Goal: Navigation & Orientation: Find specific page/section

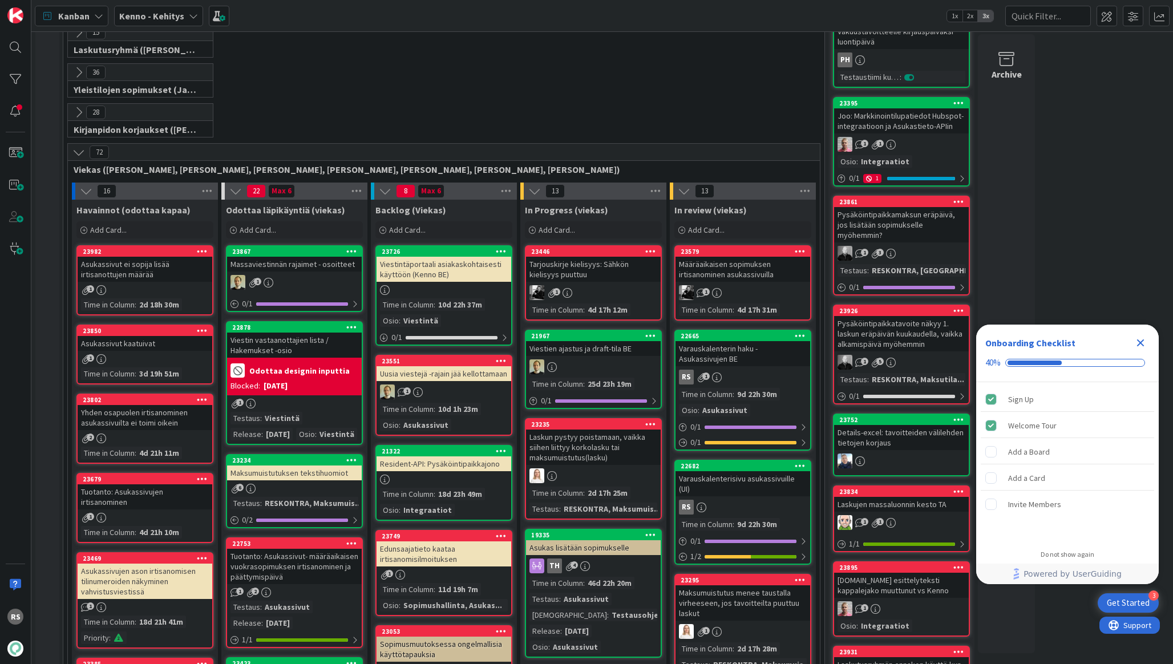
scroll to position [179, 0]
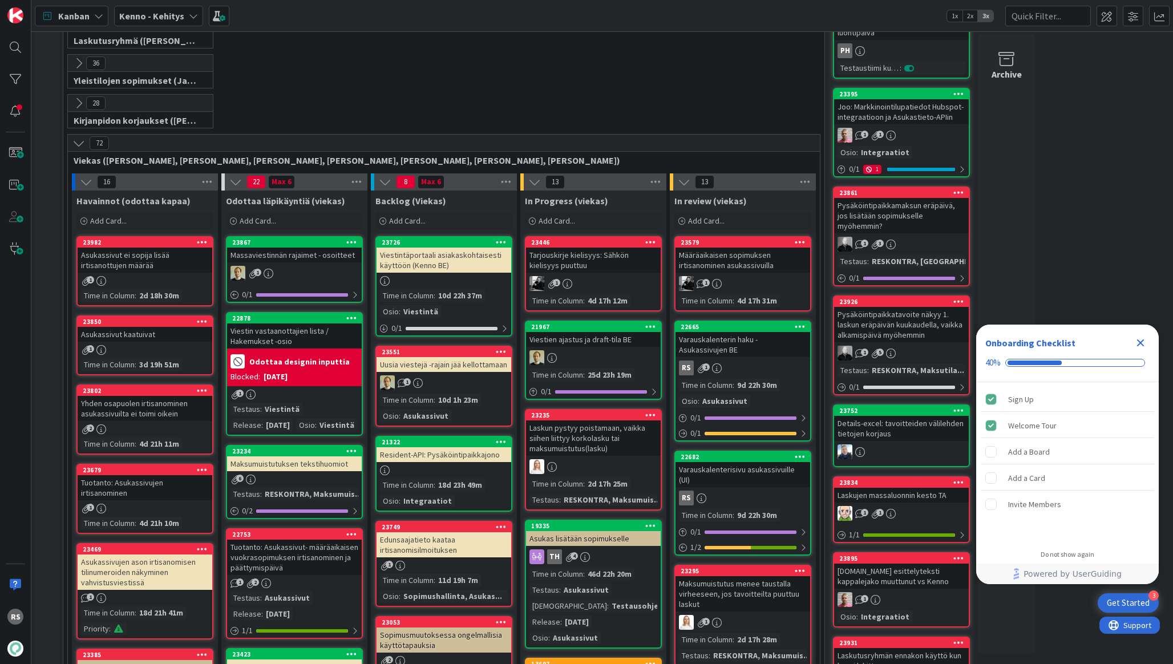
click at [156, 260] on div "Asukassivut ei sopija lisää irtisanottujen määrää" at bounding box center [145, 260] width 135 height 25
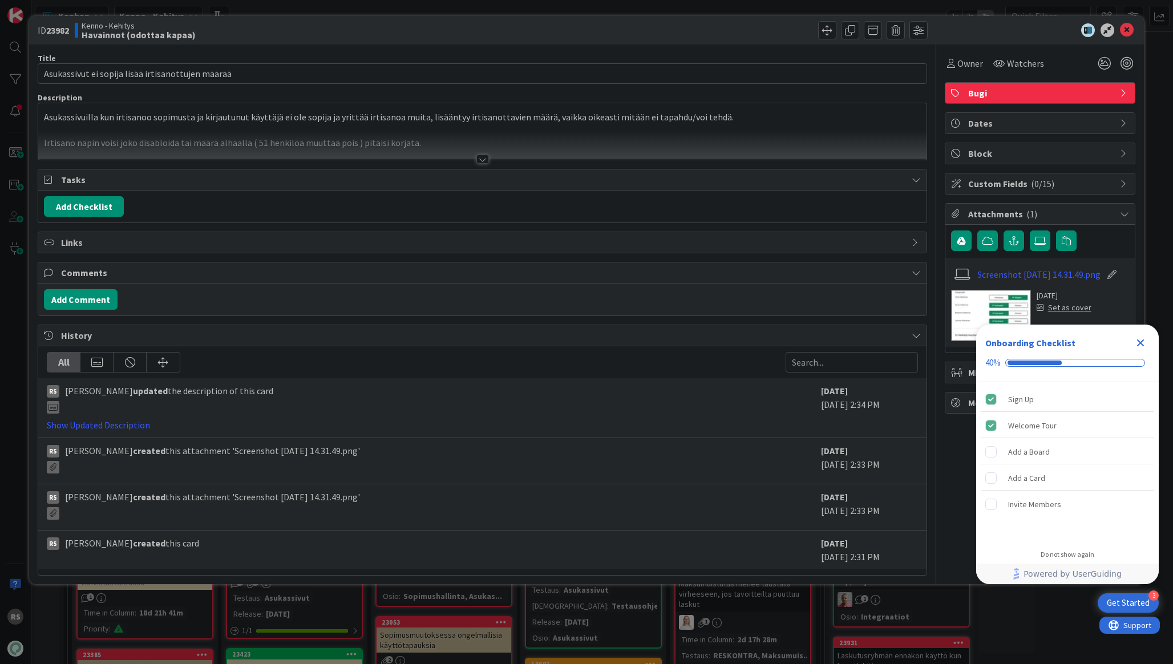
click at [495, 169] on div "Tasks Add Checklist" at bounding box center [482, 196] width 889 height 54
click at [484, 161] on div at bounding box center [482, 159] width 13 height 9
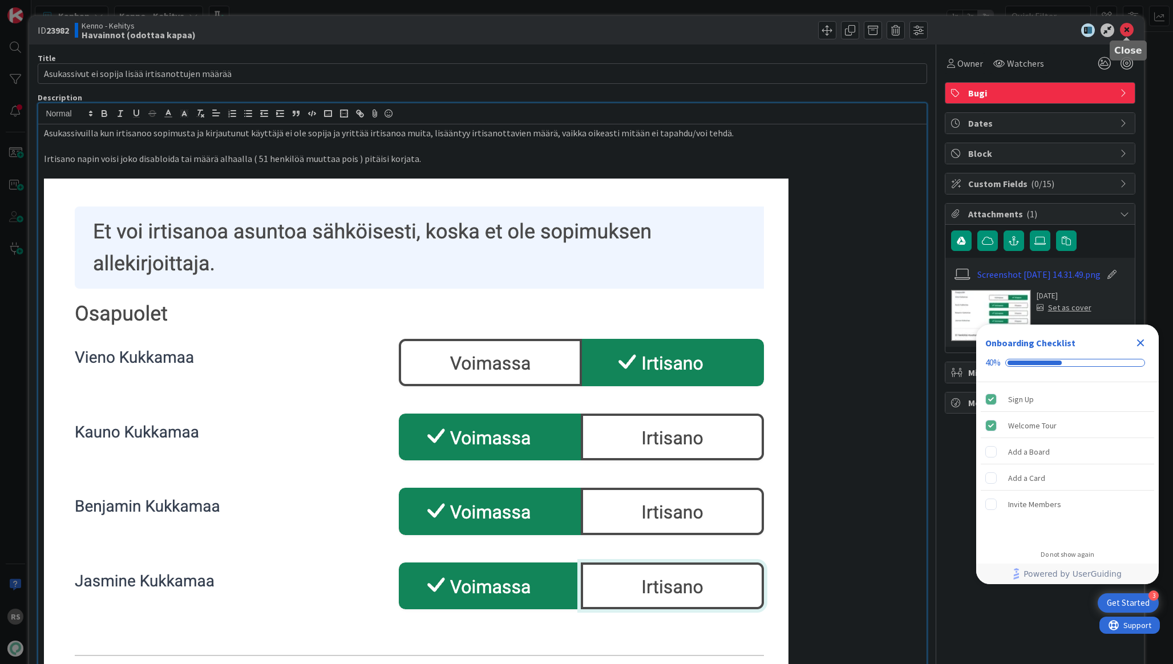
click at [1132, 29] on icon at bounding box center [1127, 30] width 14 height 14
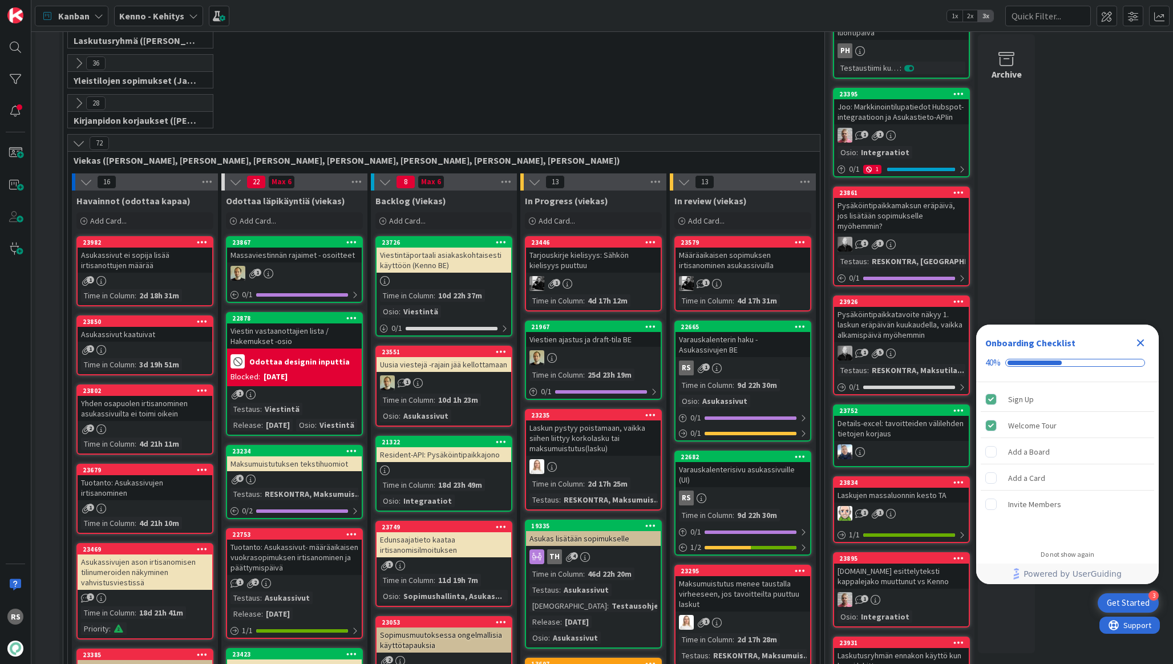
click at [164, 343] on div "23850 Asukassivut kaatuivat 1 Time in Column : 3d 19h 51m" at bounding box center [144, 345] width 137 height 60
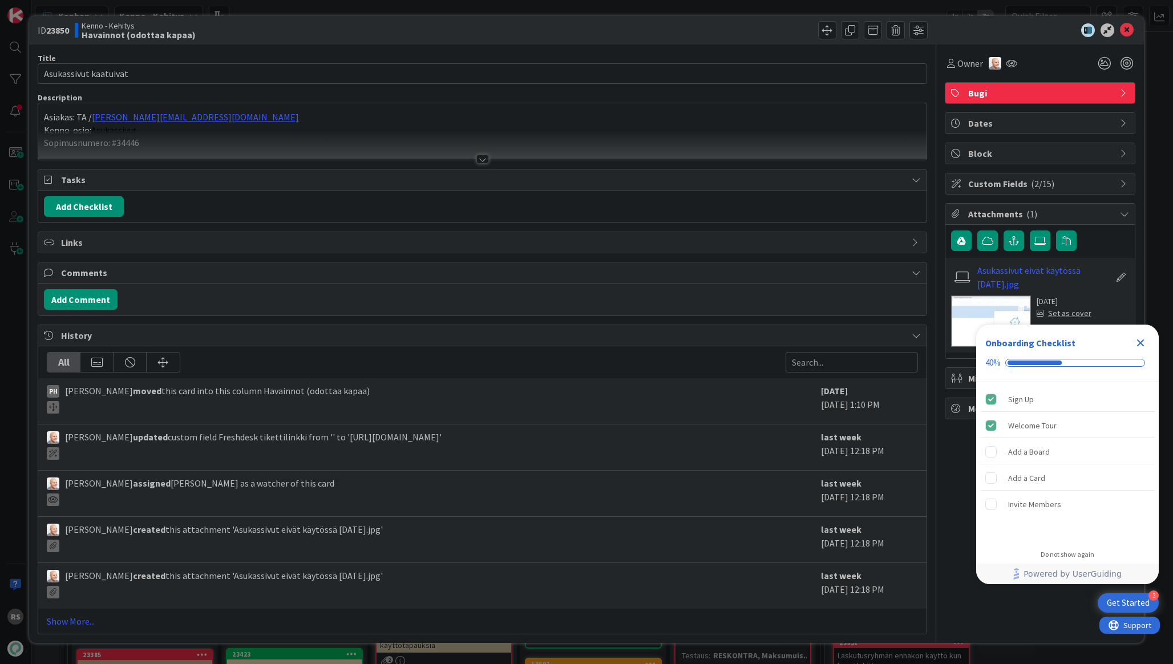
click at [481, 161] on div at bounding box center [482, 159] width 13 height 9
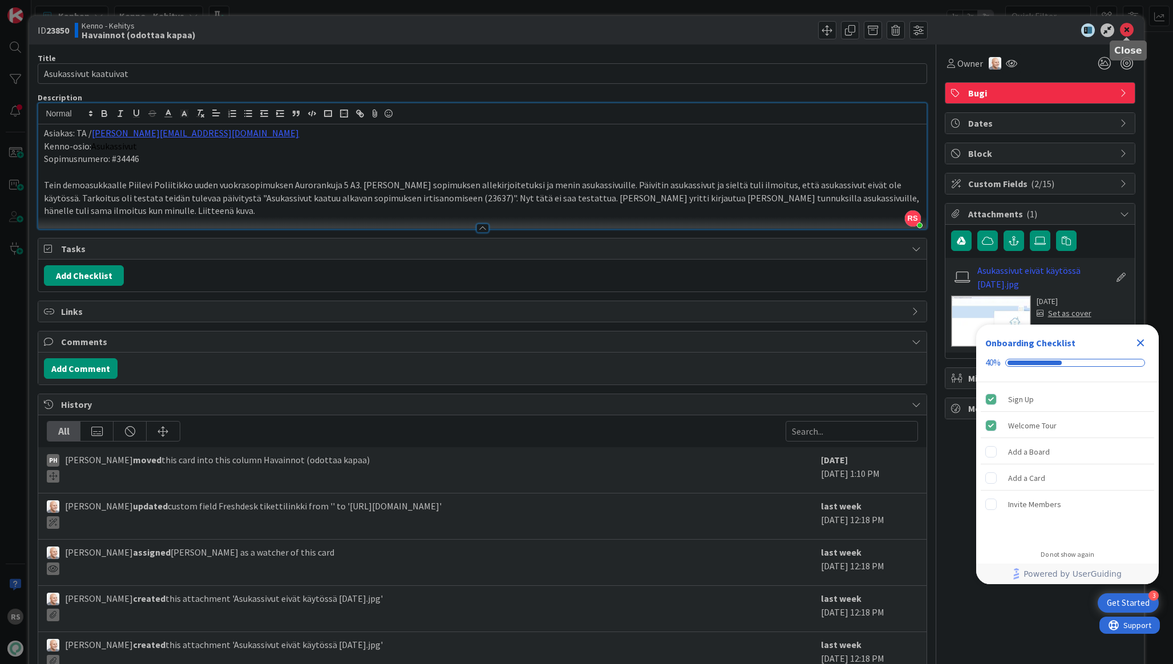
click at [1125, 35] on icon at bounding box center [1127, 30] width 14 height 14
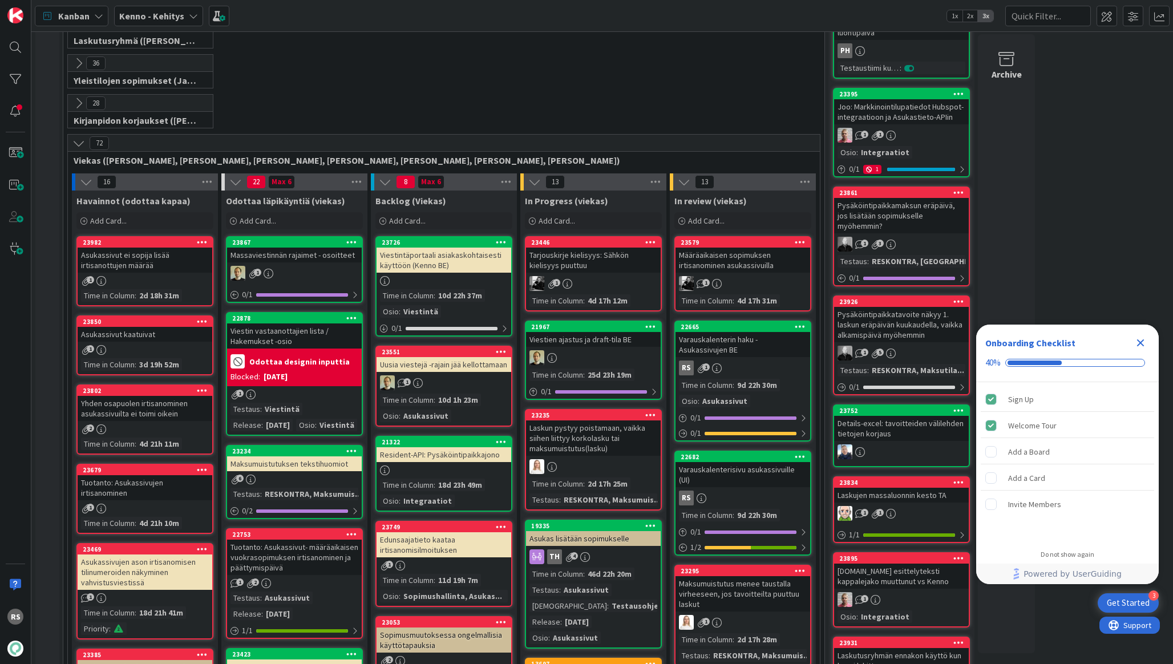
click at [167, 416] on div "Yhden osapuolen irtisanominen asukassivuilta ei toimi oikein" at bounding box center [145, 408] width 135 height 25
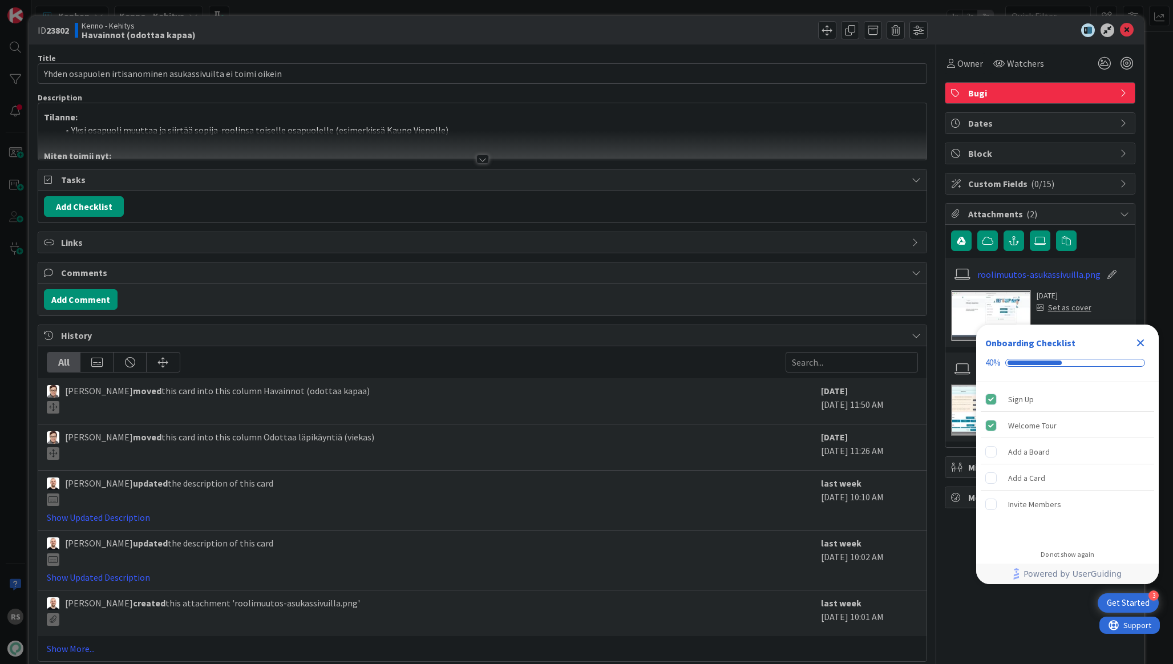
click at [483, 155] on div at bounding box center [482, 159] width 13 height 9
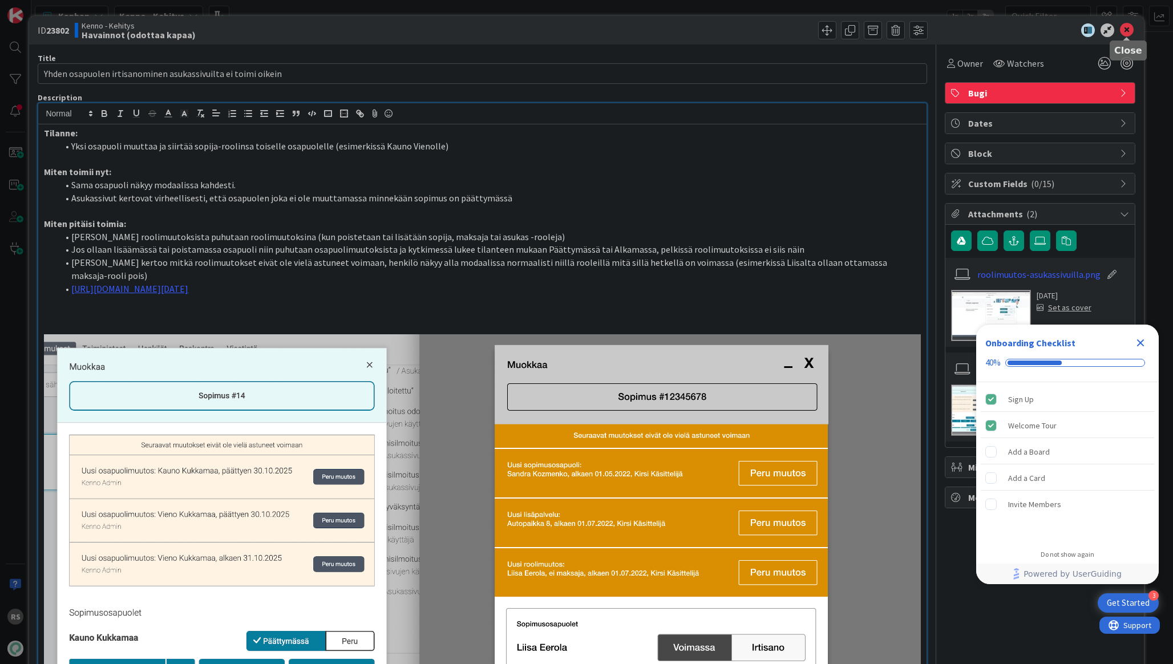
click at [1126, 28] on icon at bounding box center [1127, 30] width 14 height 14
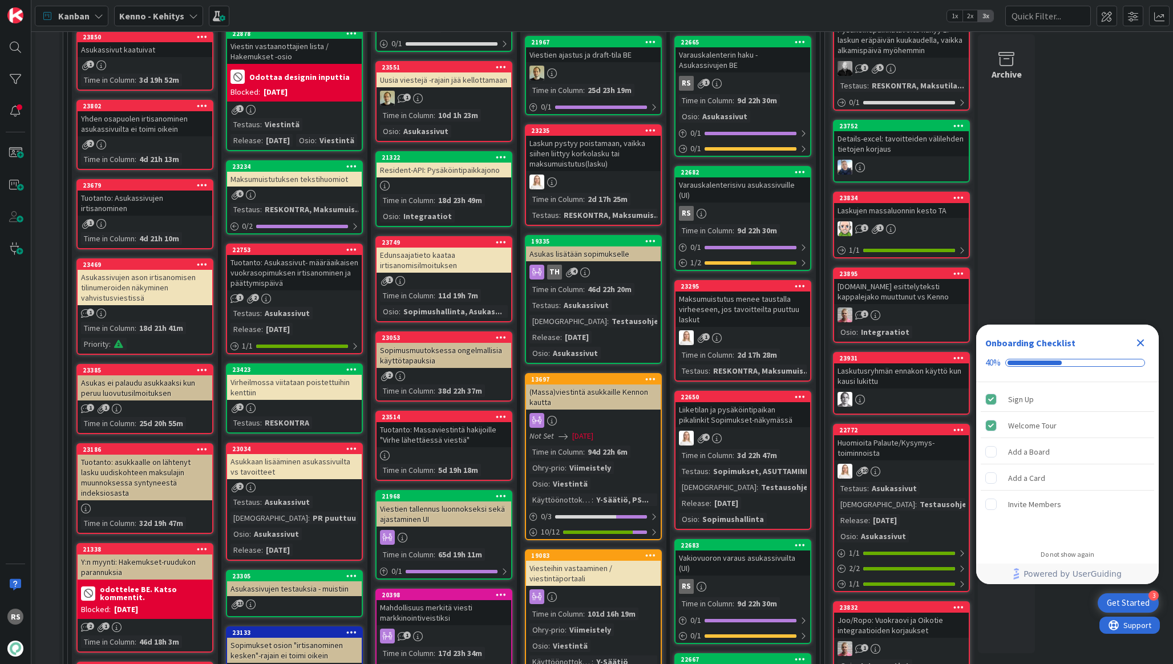
scroll to position [613, 0]
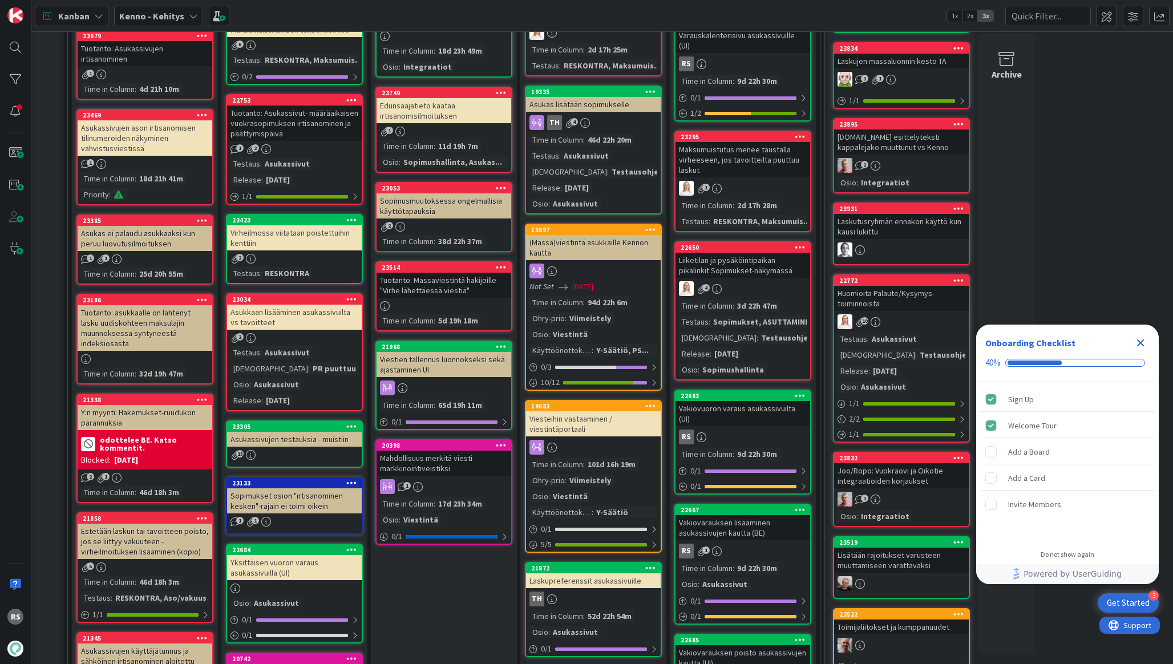
click at [173, 135] on div "Asukassivujen ason irtisanomisen tilinumeroiden näkyminen vahvistusviestissä" at bounding box center [145, 137] width 135 height 35
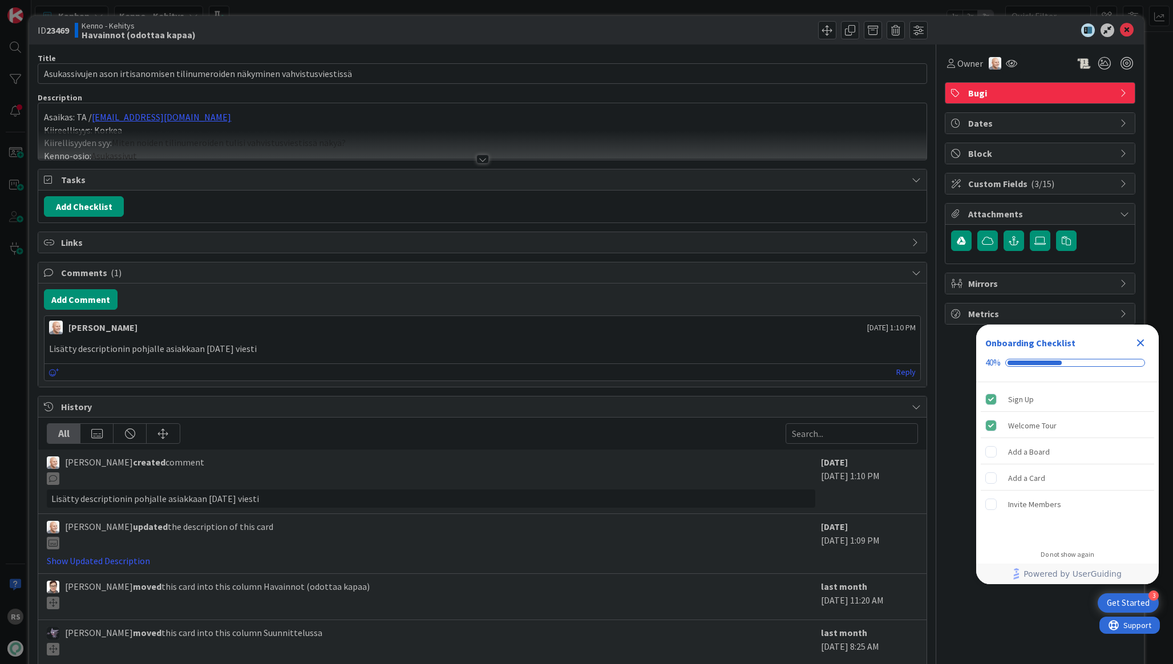
click at [477, 166] on div "Title 78 / 128 Asukassivujen ason irtisanomisen tilinumeroiden näkyminen vahvis…" at bounding box center [482, 390] width 889 height 693
click at [477, 160] on div at bounding box center [482, 159] width 13 height 9
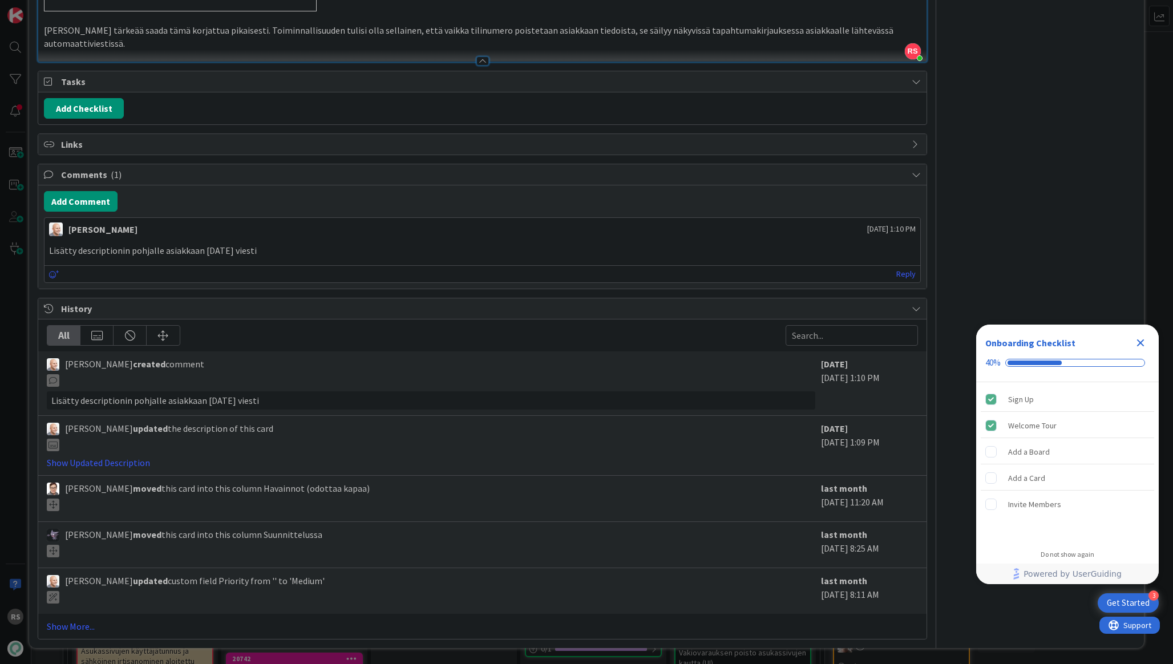
scroll to position [4201, 0]
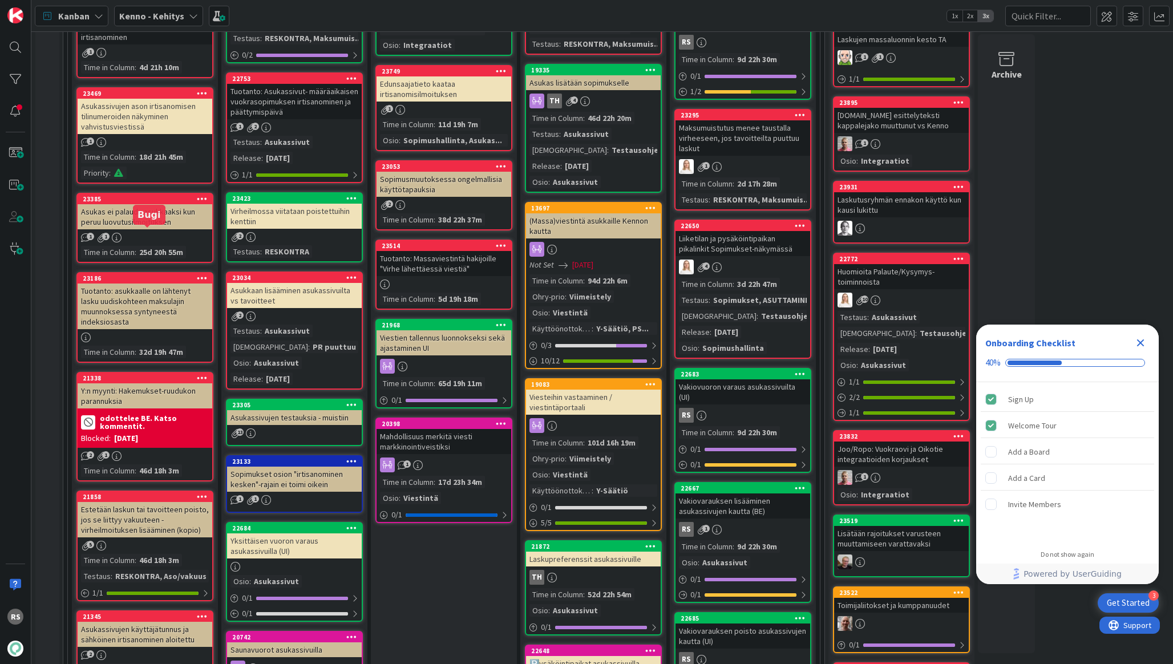
scroll to position [687, 0]
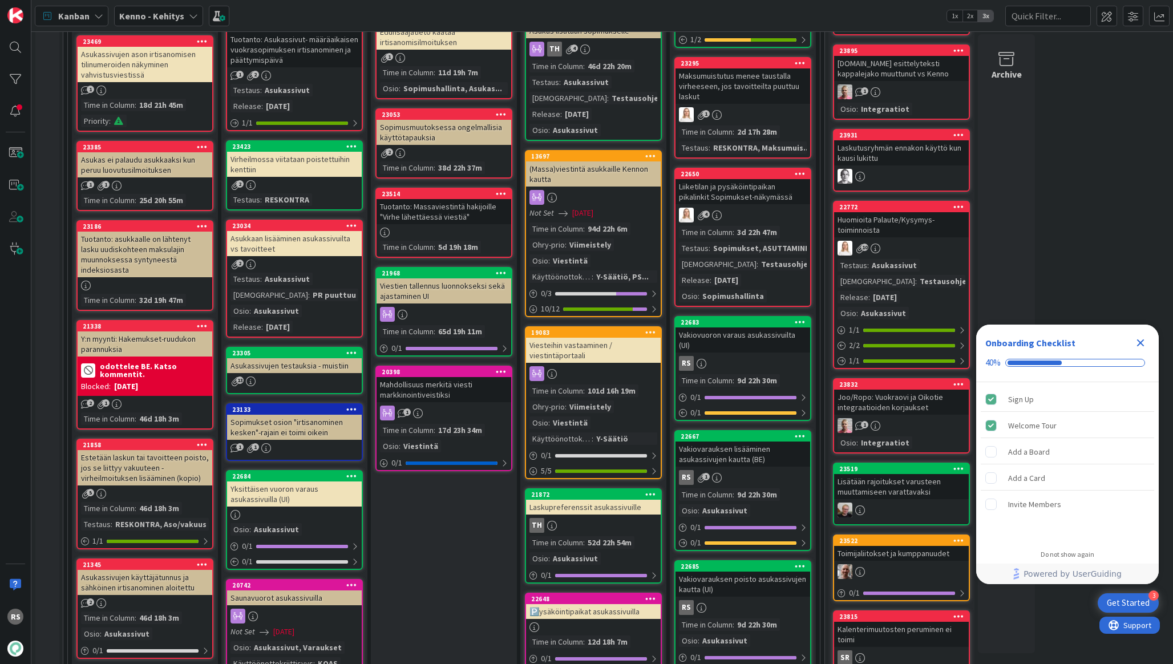
click at [165, 261] on div "Tuotanto: asukkaalle on lähtenyt lasku uudiskohteen maksulajin muunnoksessa syn…" at bounding box center [145, 255] width 135 height 46
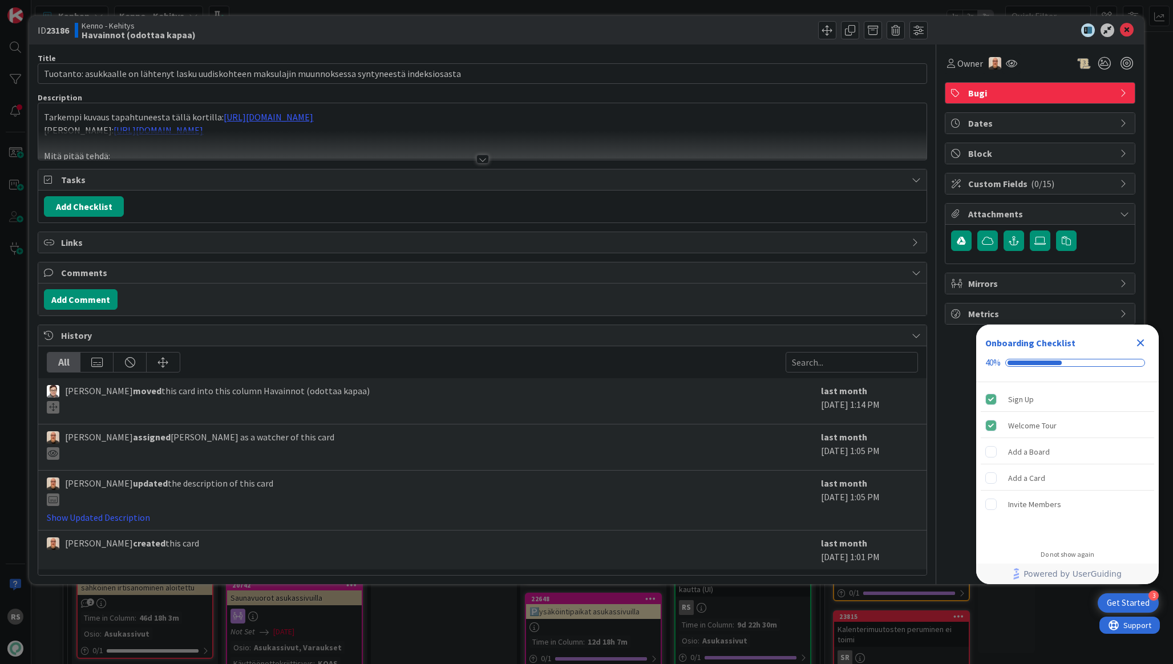
click at [480, 162] on div at bounding box center [482, 159] width 13 height 9
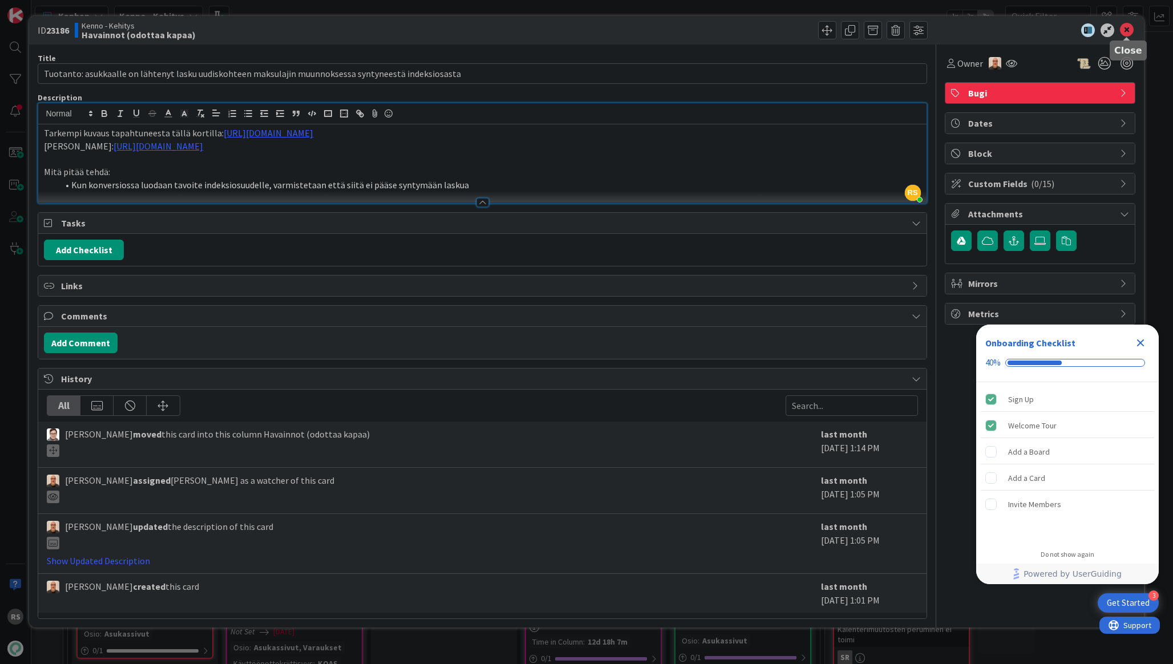
click at [1125, 34] on icon at bounding box center [1127, 30] width 14 height 14
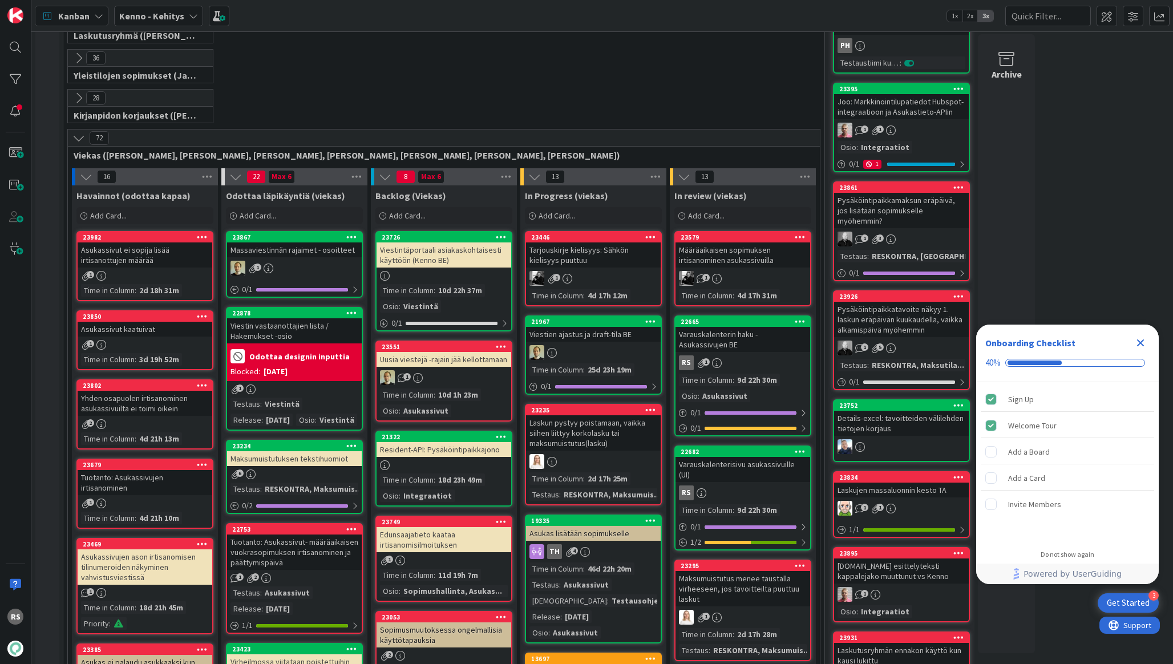
click at [125, 257] on div "Asukassivut ei sopija lisää irtisanottujen määrää" at bounding box center [145, 254] width 135 height 25
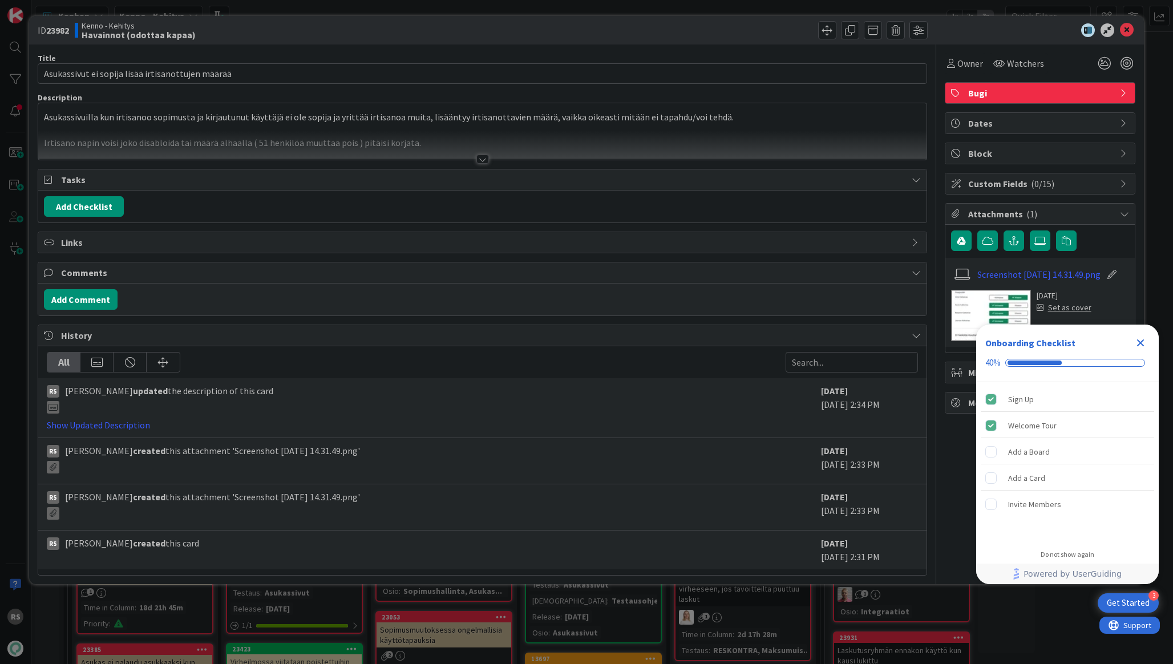
click at [480, 165] on div "Title 49 / 128 Asukassivut ei sopija lisää irtisanottujen määrää Description As…" at bounding box center [482, 309] width 889 height 531
click at [480, 160] on div at bounding box center [482, 159] width 13 height 9
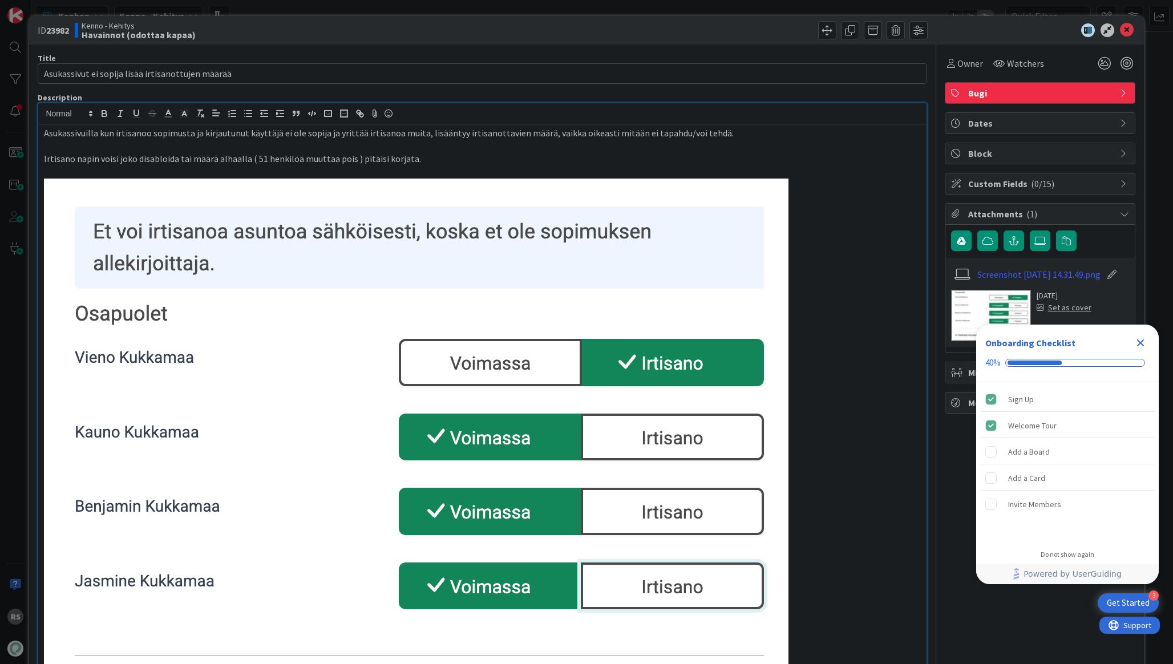
click at [1124, 37] on div "ID 23982 Kenno - Kehitys Havainnot (odottaa kapaa)" at bounding box center [586, 30] width 1114 height 29
click at [1126, 35] on icon at bounding box center [1127, 30] width 14 height 14
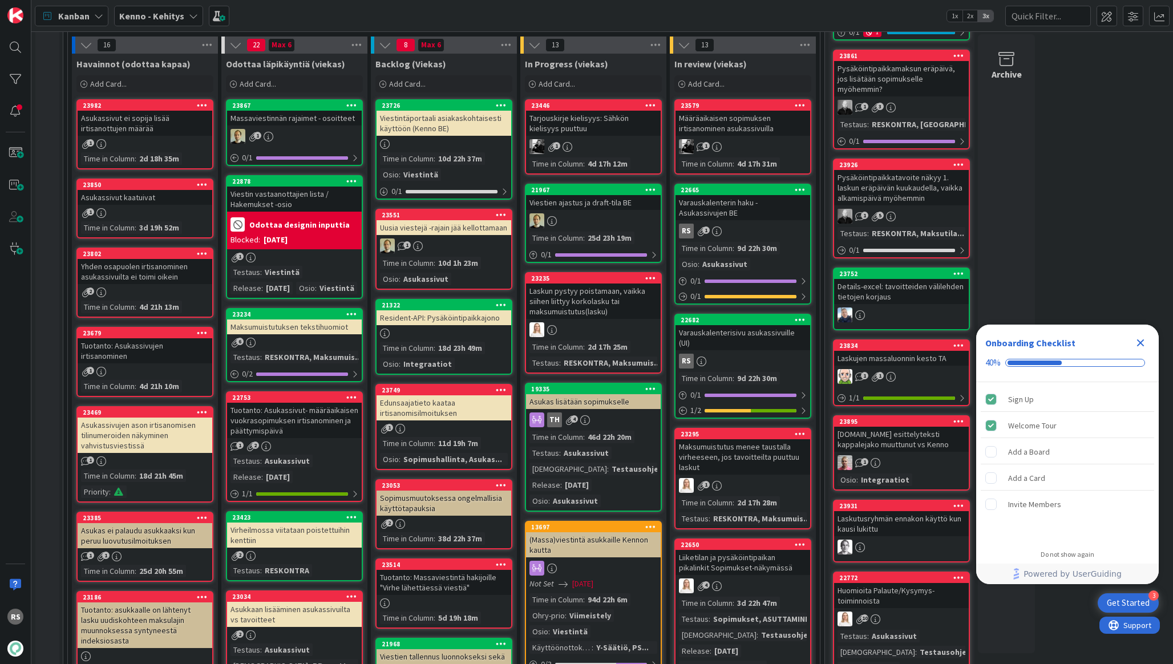
scroll to position [262, 0]
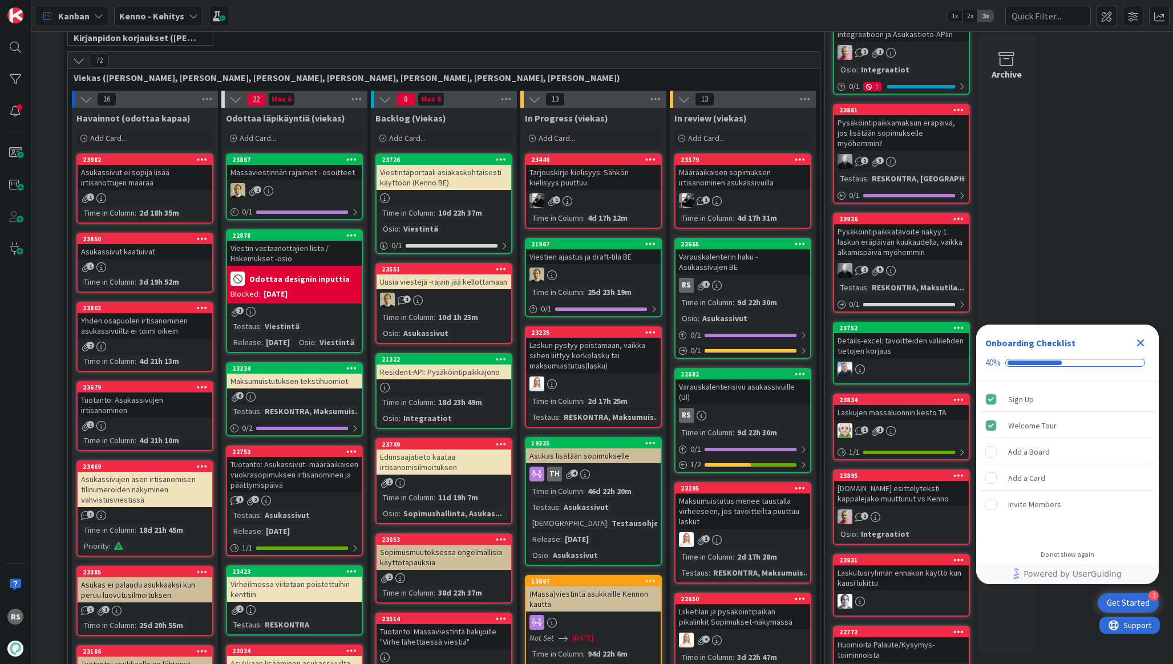
click at [322, 388] on div "Maksumuistutuksen tekstihuomiot" at bounding box center [294, 381] width 135 height 15
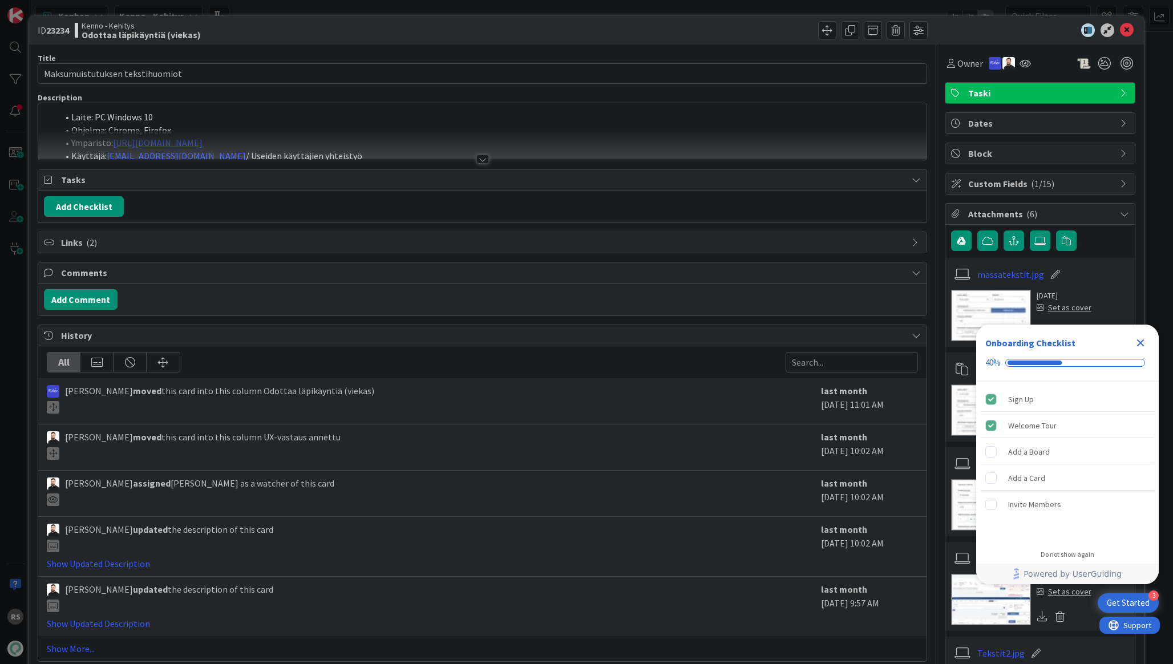
click at [479, 160] on div at bounding box center [482, 159] width 13 height 9
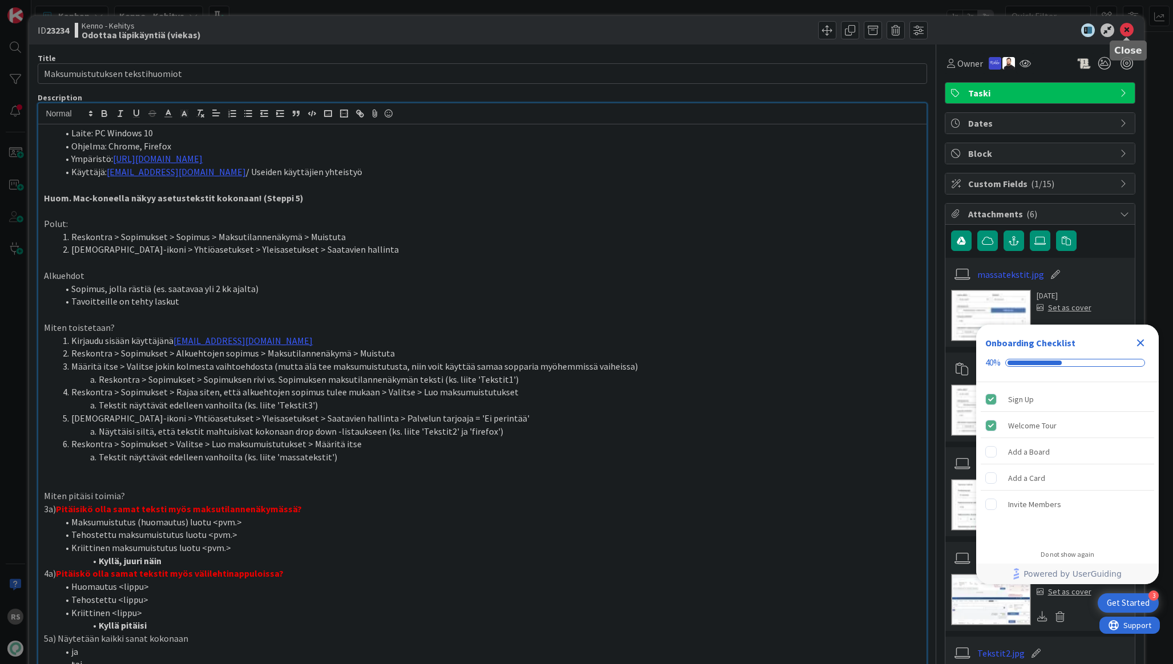
click at [1126, 33] on icon at bounding box center [1127, 30] width 14 height 14
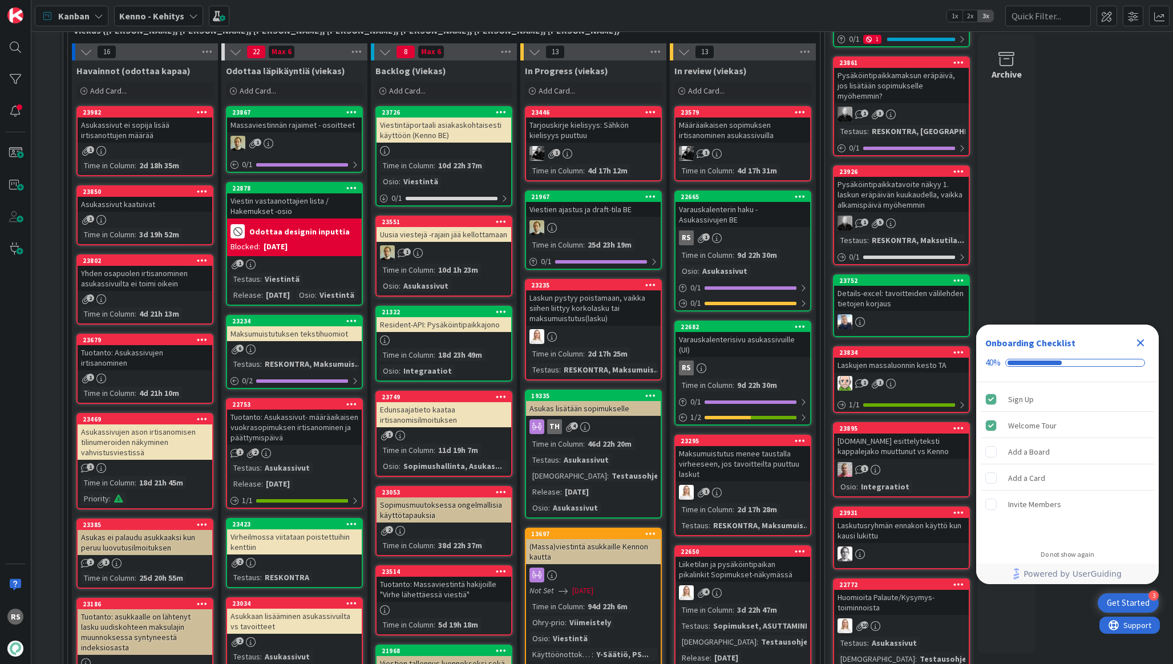
scroll to position [311, 0]
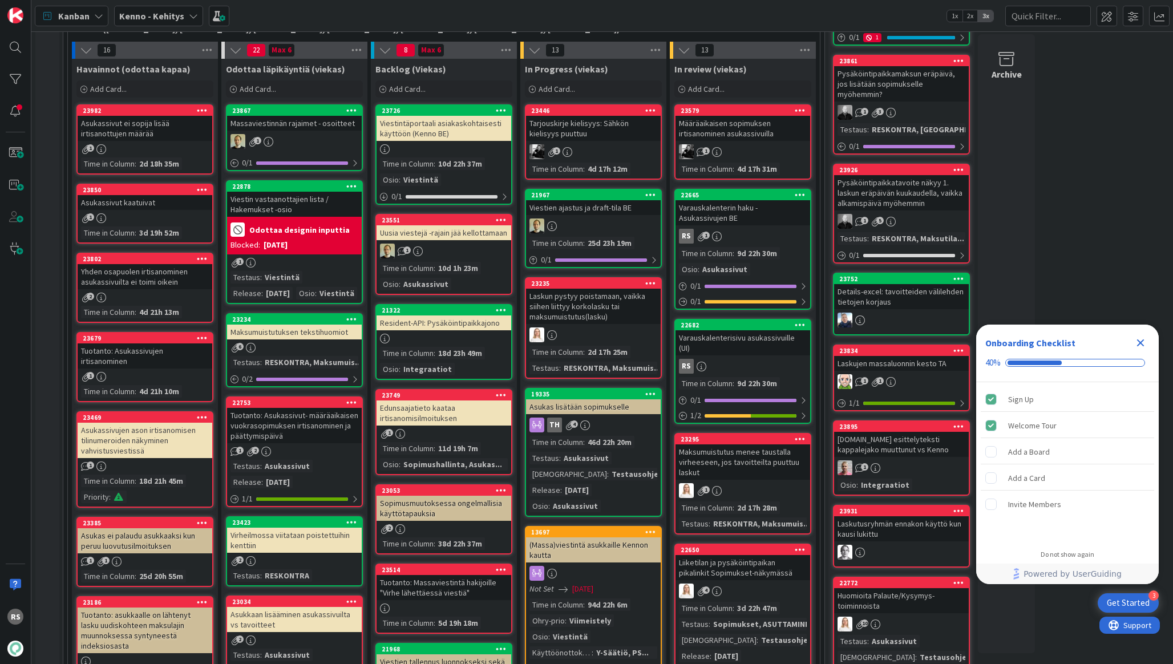
click at [434, 324] on div "Resident-API: Pysäköintipaikkajono" at bounding box center [443, 322] width 135 height 15
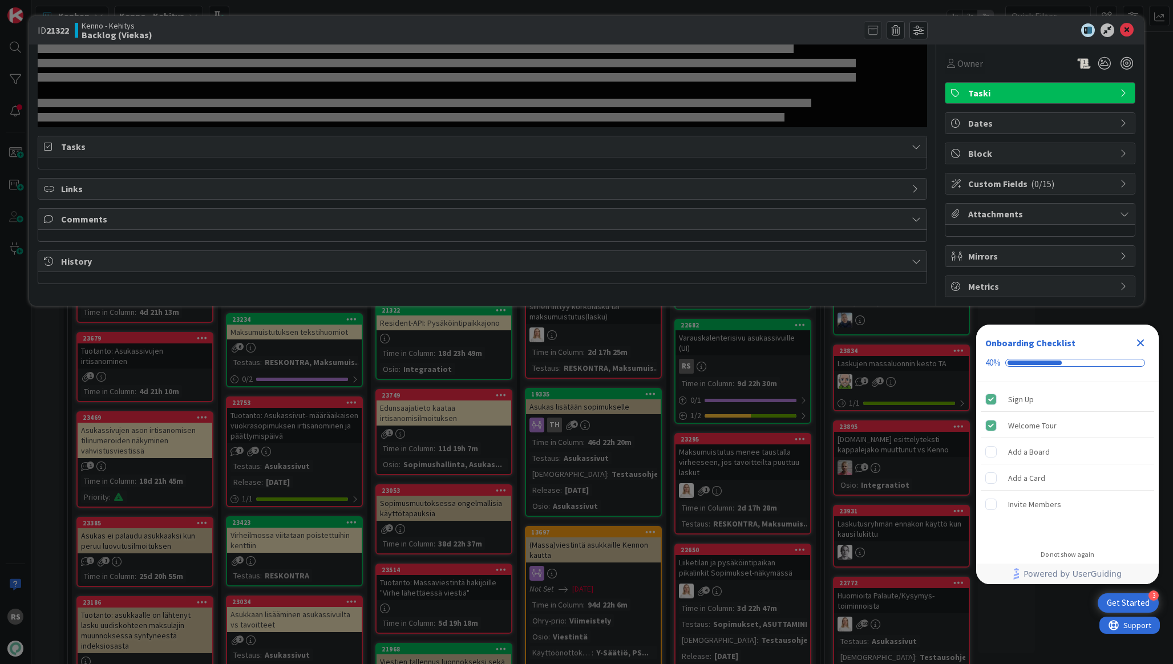
select select "javascript"
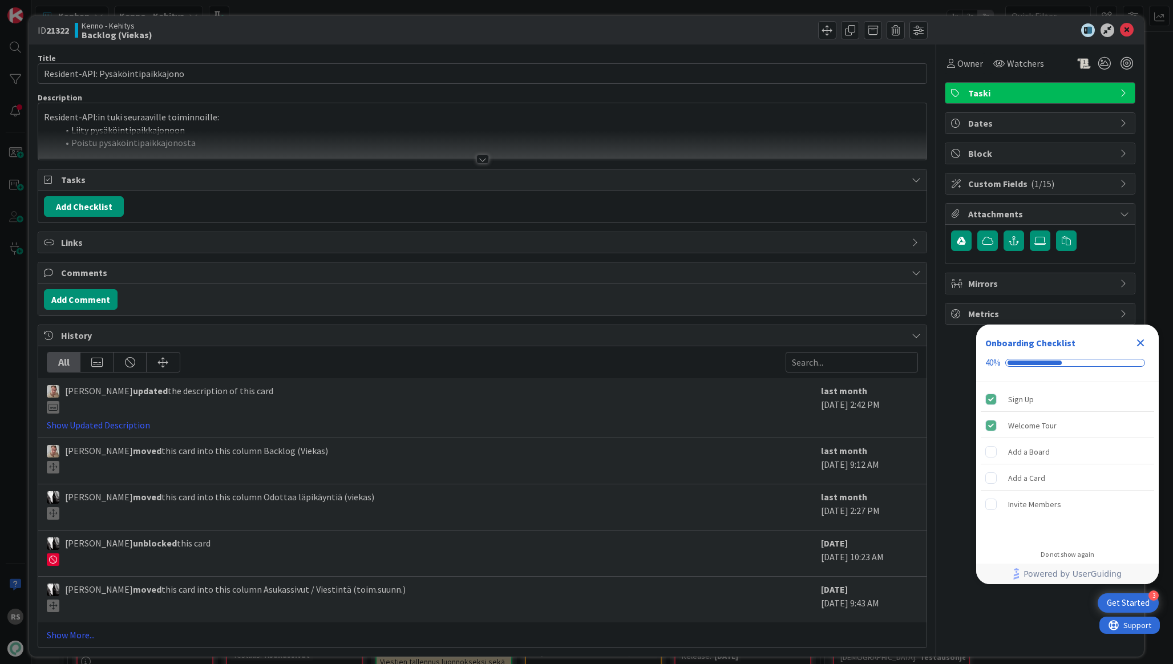
click at [482, 157] on div at bounding box center [482, 159] width 13 height 9
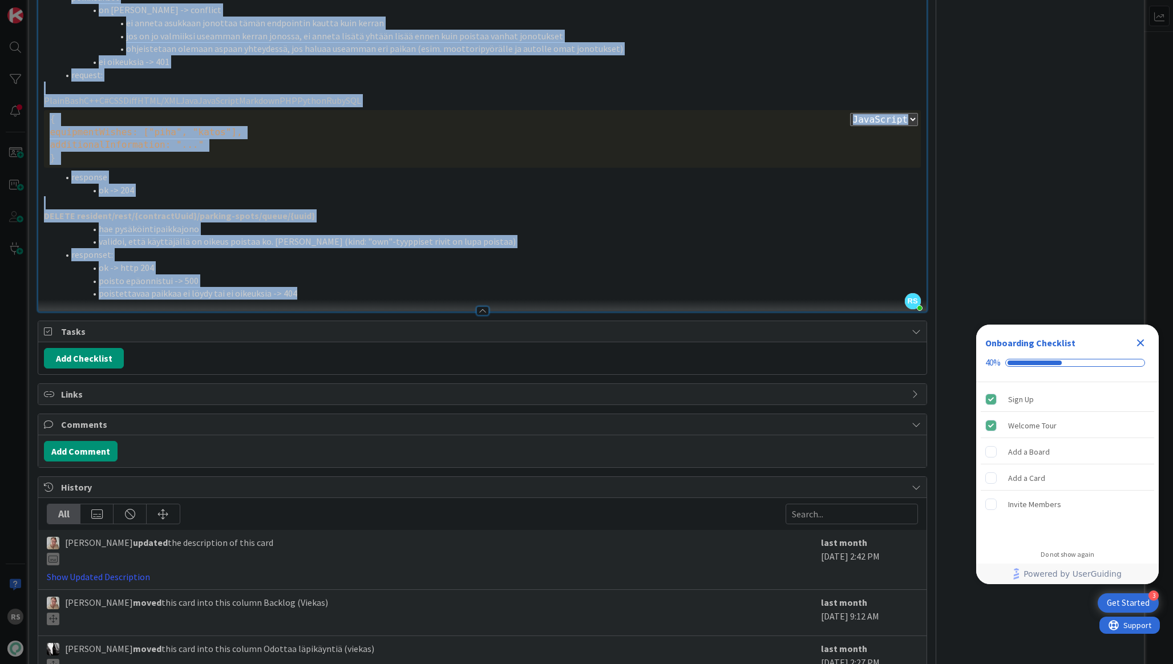
scroll to position [828, 0]
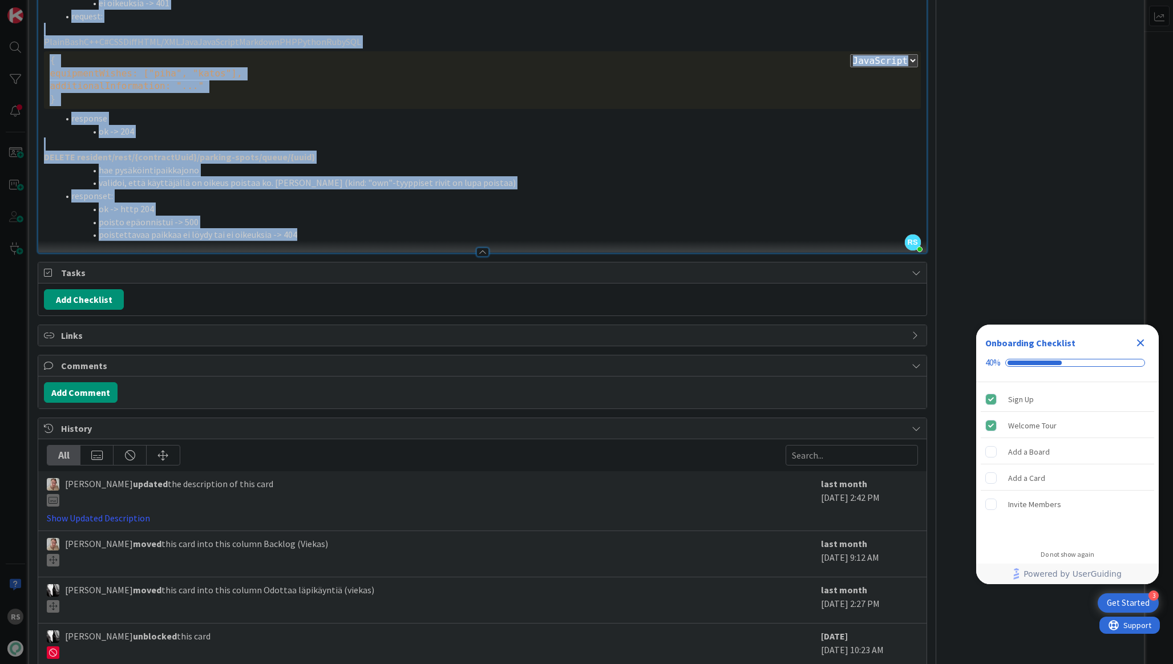
drag, startPoint x: 43, startPoint y: 132, endPoint x: 297, endPoint y: 248, distance: 279.0
copy div "Loremips-DOL:si amet consectetur adipiscingel: Seddo eiusmodtemporincididun Utl…"
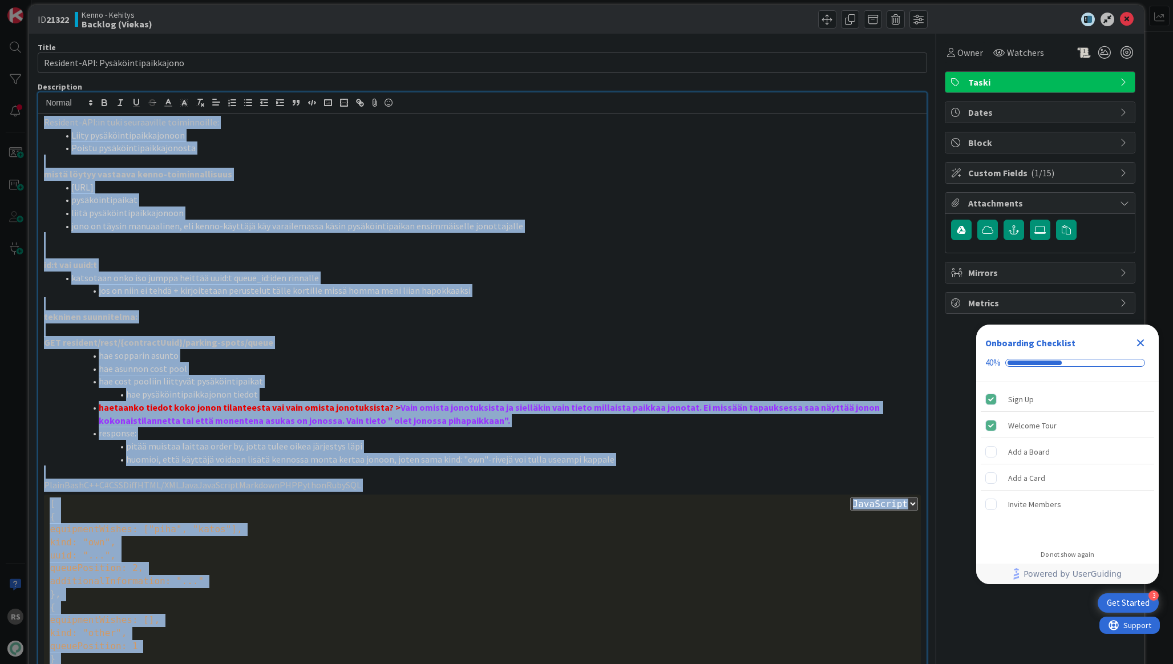
scroll to position [0, 0]
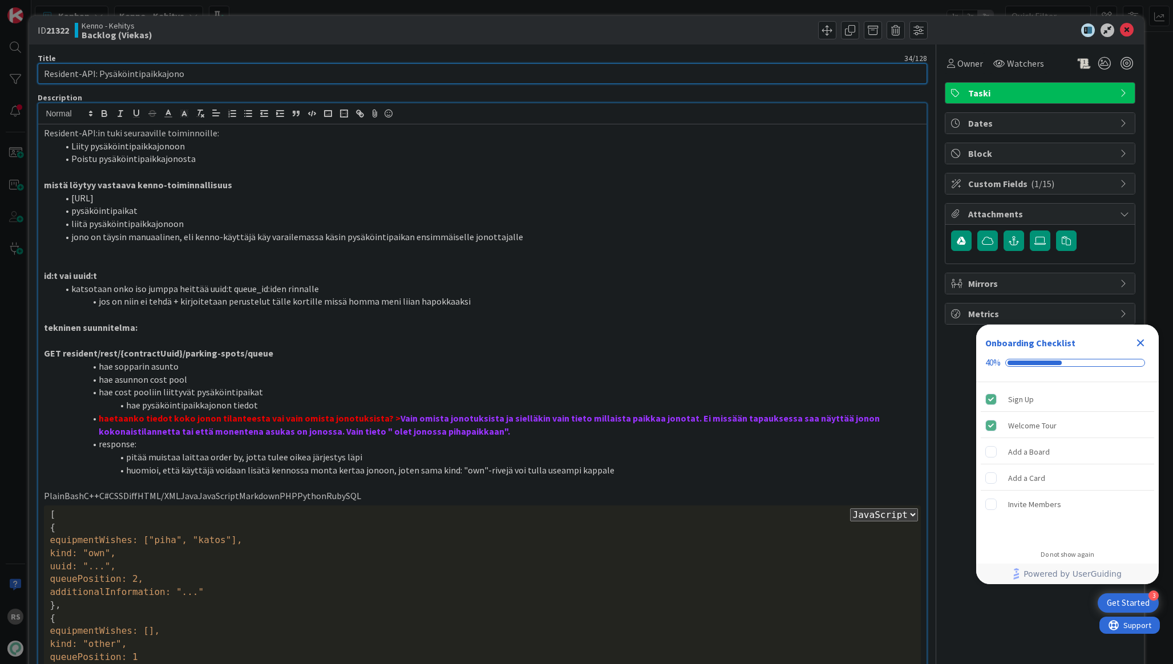
click at [697, 72] on input "Resident-API: Pysäköintipaikkajono" at bounding box center [482, 73] width 889 height 21
click at [1126, 29] on icon at bounding box center [1127, 30] width 14 height 14
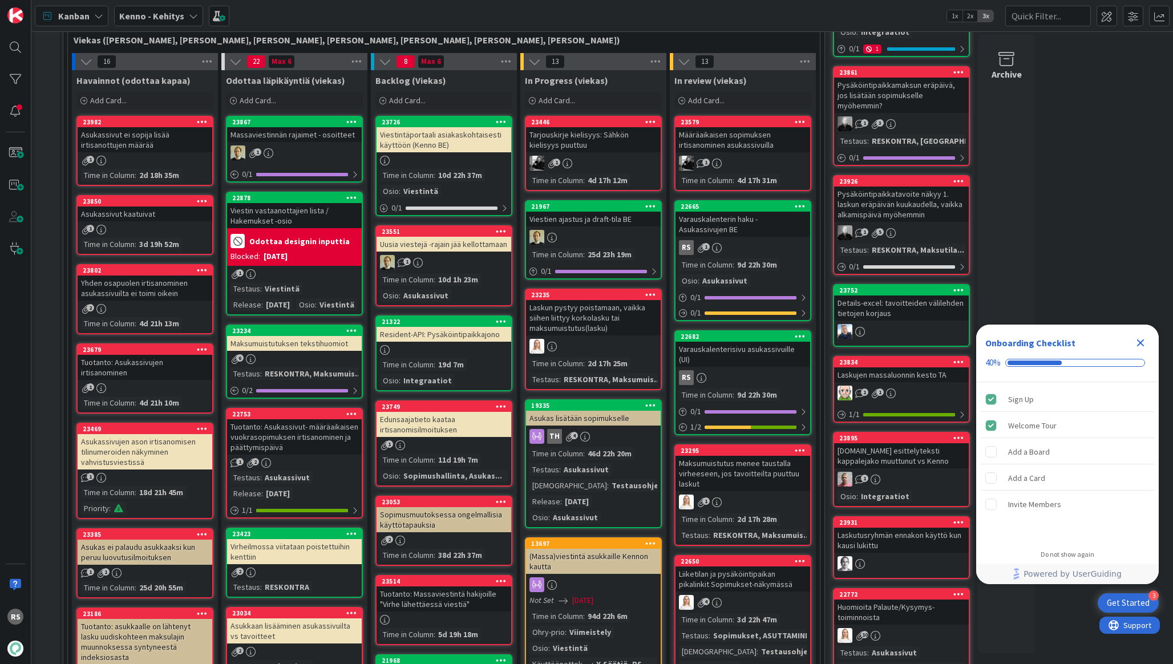
scroll to position [352, 0]
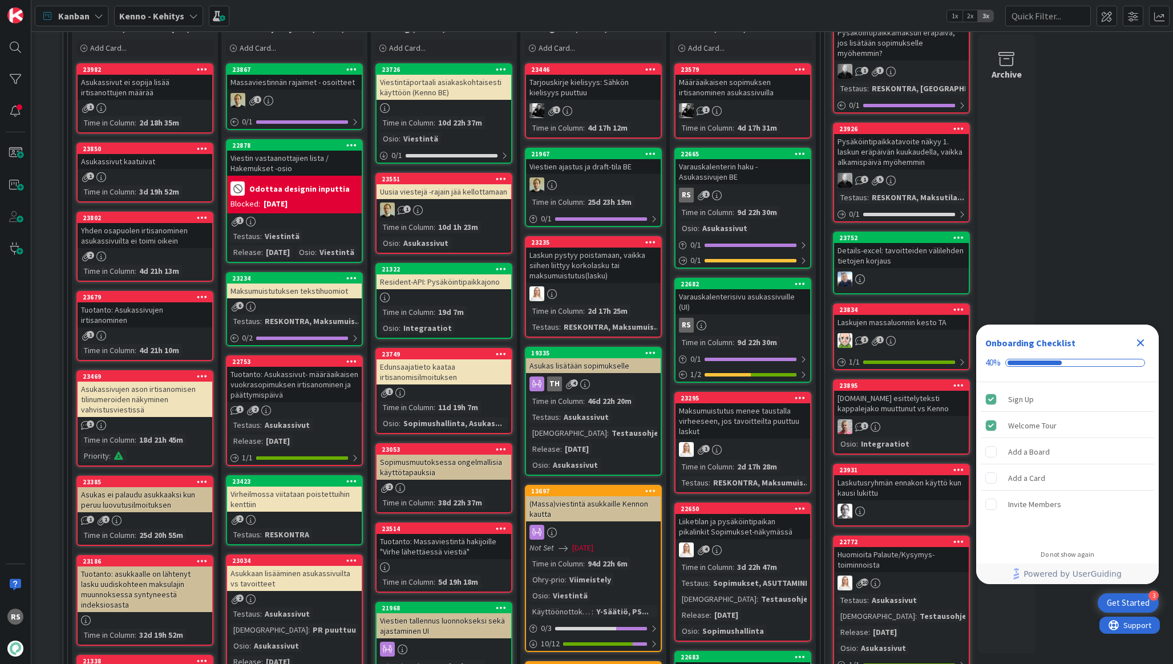
click at [475, 287] on div "Resident-API: Pysäköintipaikkajono" at bounding box center [443, 281] width 135 height 15
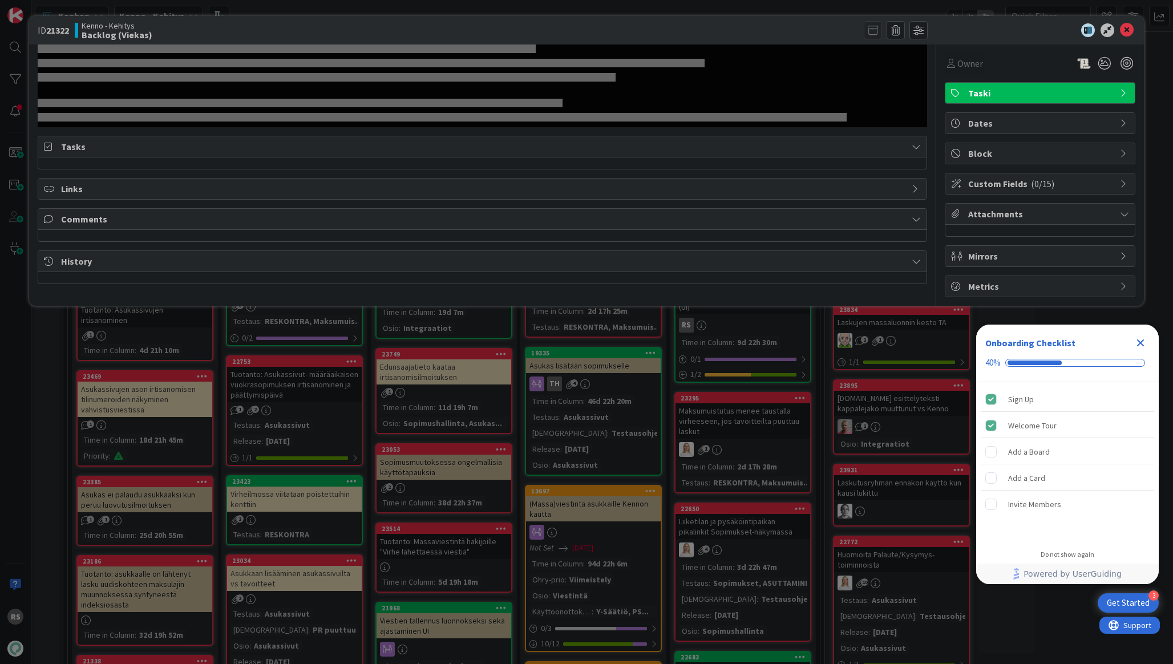
select select "javascript"
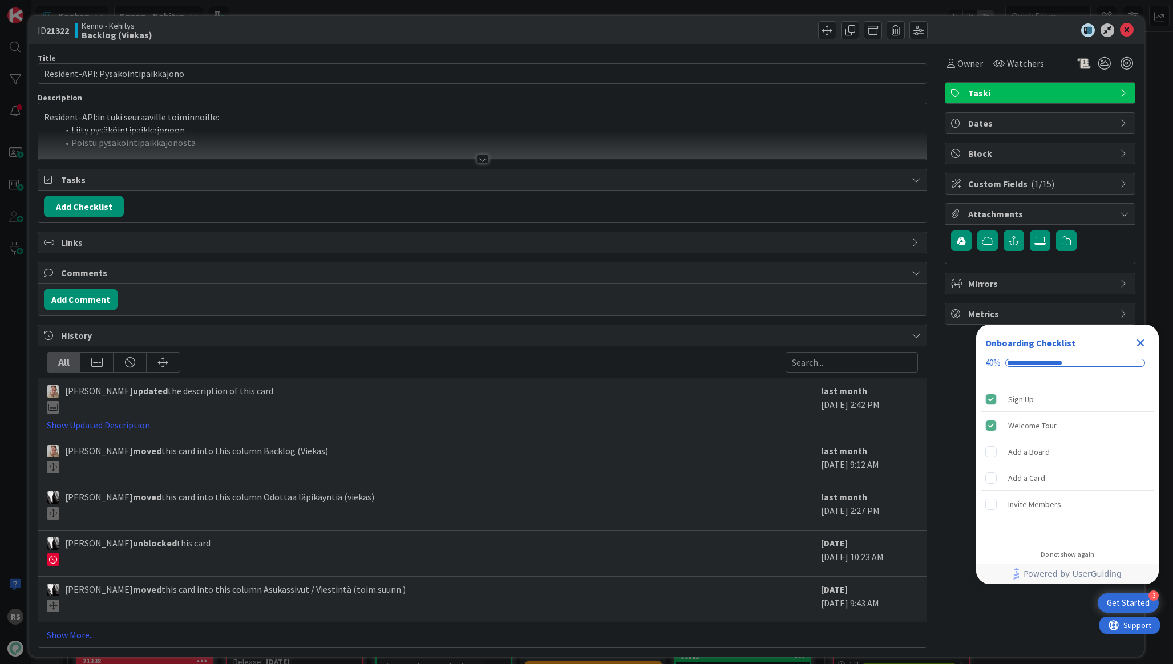
click at [476, 168] on div "Title 34 / 128 Resident-API: Pysäköintipaikkajono Description Resident-API:in t…" at bounding box center [482, 345] width 889 height 603
click at [477, 167] on div "Title 34 / 128 Resident-API: Pysäköintipaikkajono Description RS [PERSON_NAME] …" at bounding box center [482, 345] width 889 height 603
click at [479, 163] on div at bounding box center [482, 159] width 13 height 9
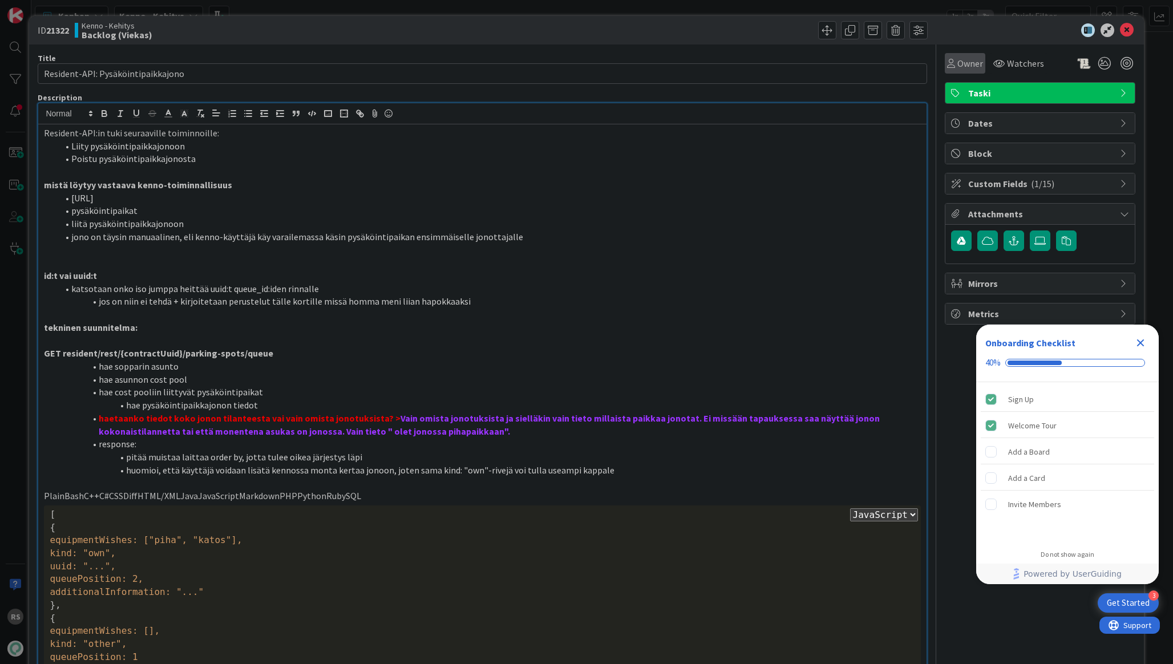
click at [969, 67] on span "Owner" at bounding box center [970, 63] width 26 height 14
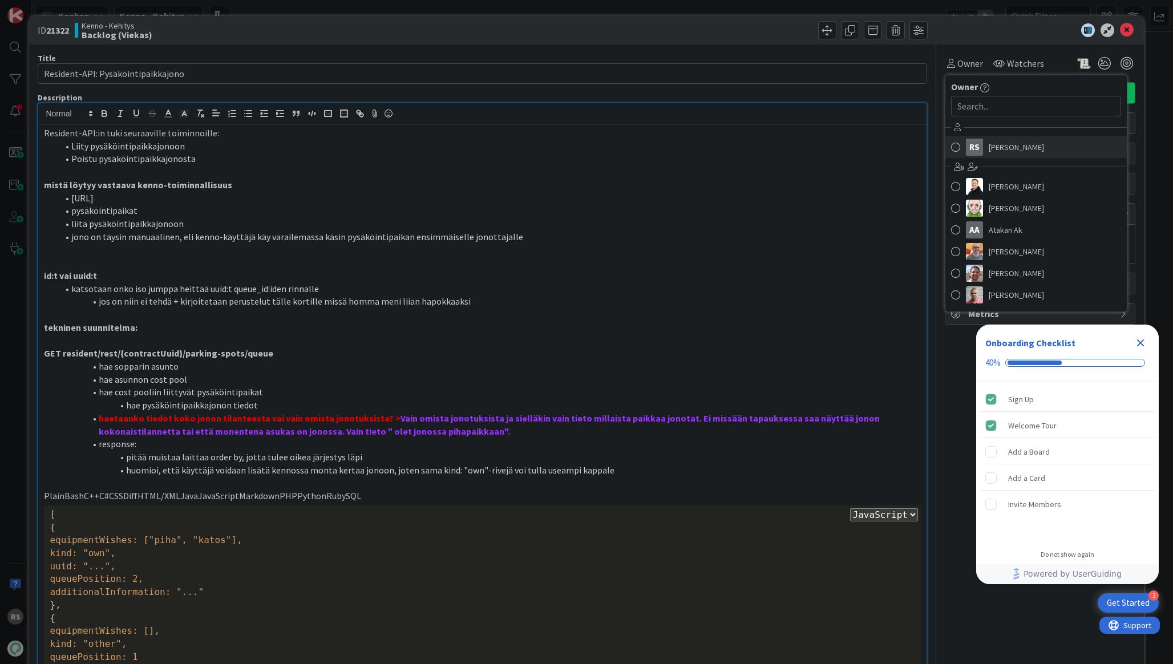
click at [1000, 139] on span "[PERSON_NAME]" at bounding box center [1015, 147] width 55 height 17
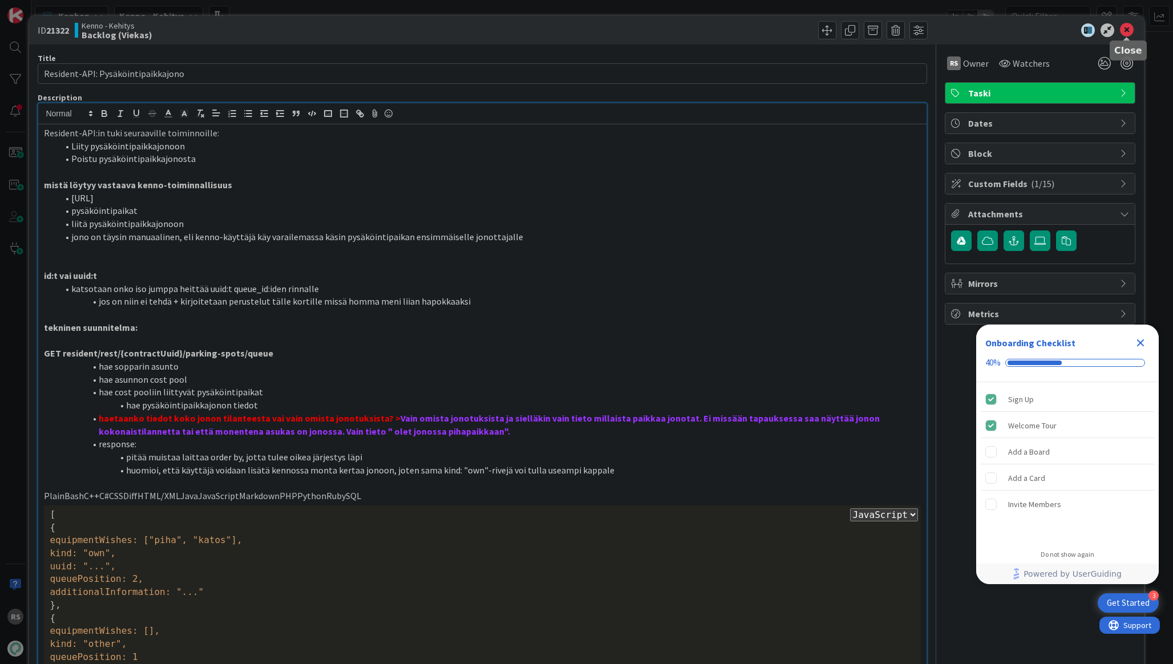
click at [1127, 25] on icon at bounding box center [1127, 30] width 14 height 14
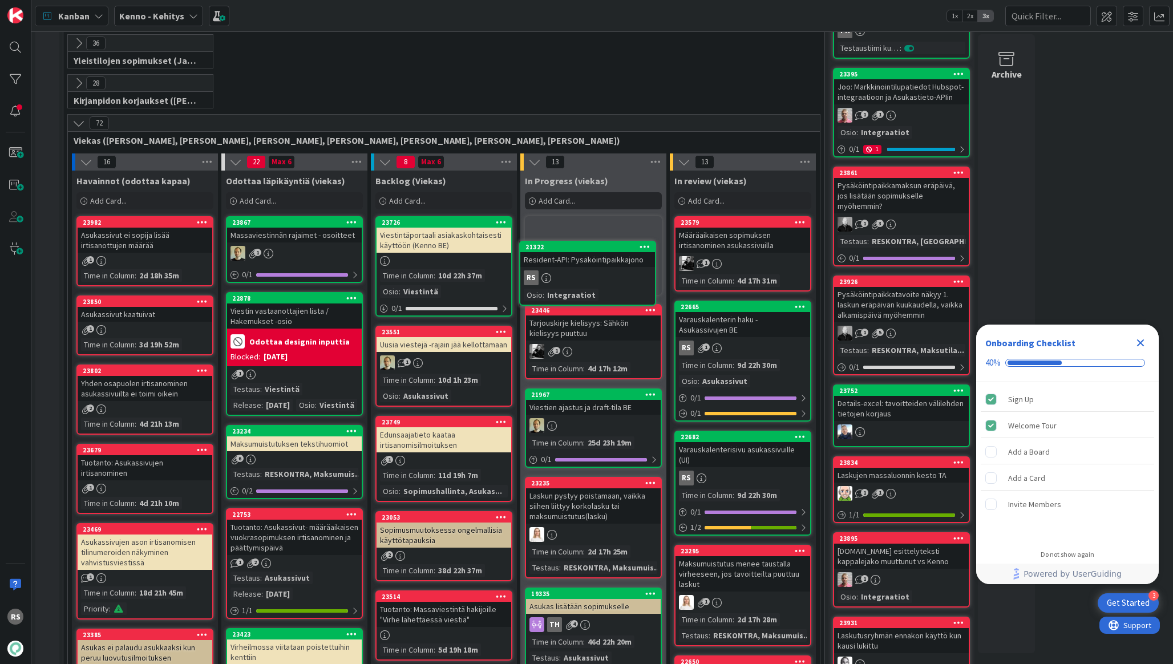
scroll to position [199, 0]
